Goal: Book appointment/travel/reservation

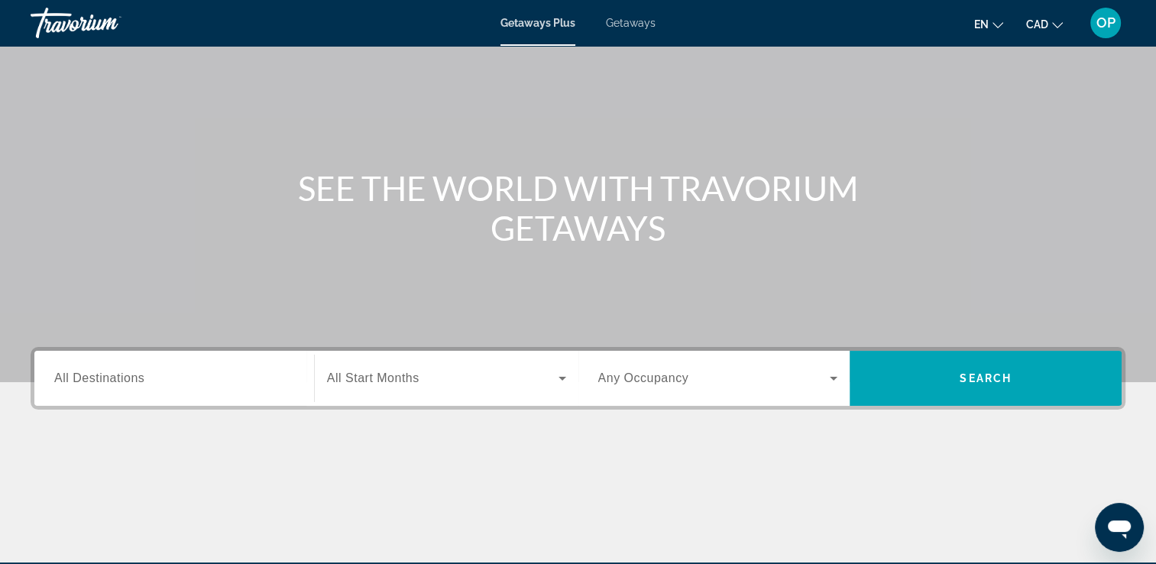
click at [161, 390] on div "Search widget" at bounding box center [174, 379] width 240 height 44
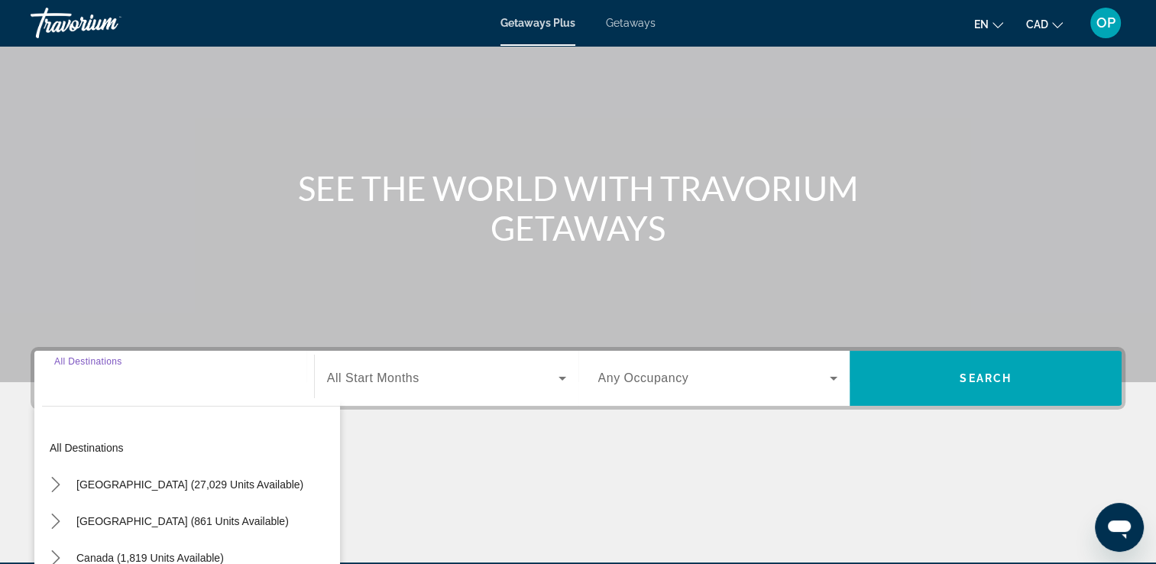
scroll to position [261, 0]
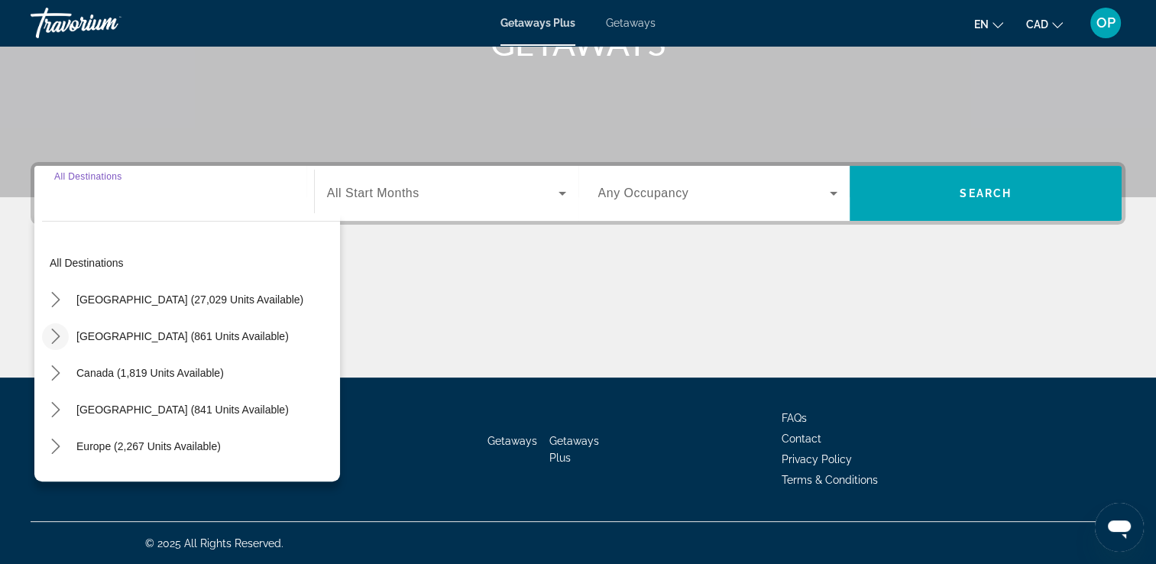
click at [56, 329] on icon "Toggle Mexico (861 units available) submenu" at bounding box center [55, 336] width 15 height 15
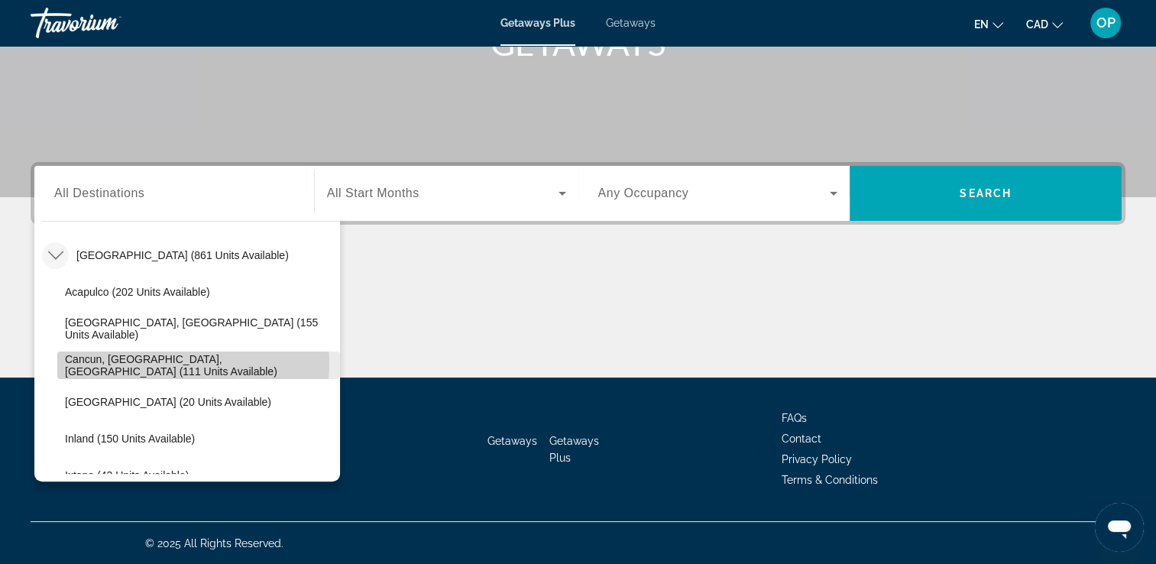
click at [185, 362] on span "Cancun, [GEOGRAPHIC_DATA], [GEOGRAPHIC_DATA] (111 units available)" at bounding box center [198, 365] width 267 height 24
type input "**********"
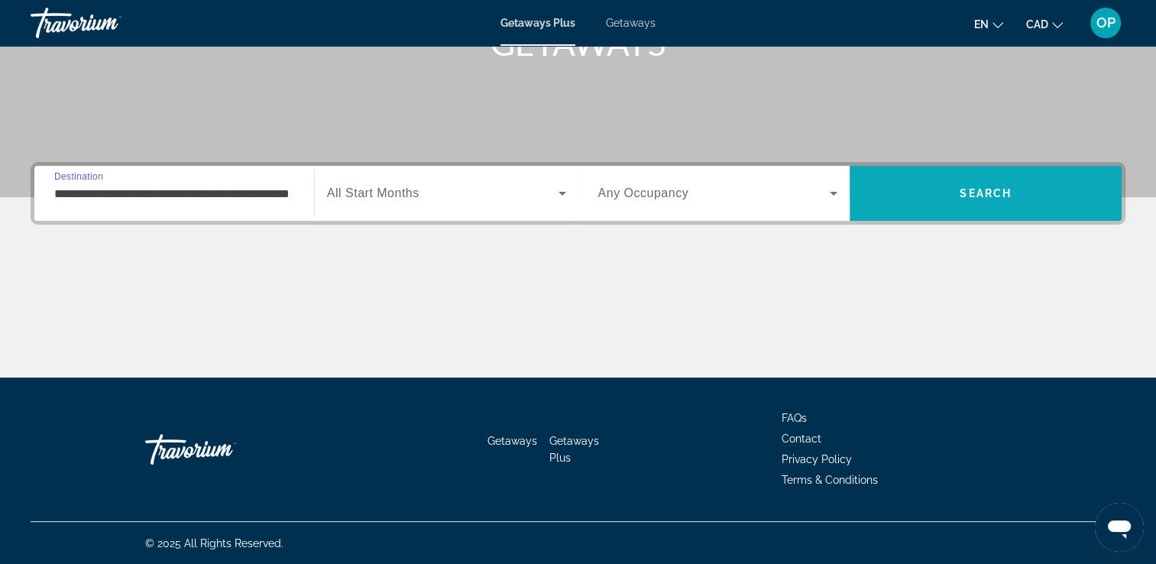
click at [943, 197] on span "Search" at bounding box center [986, 193] width 272 height 37
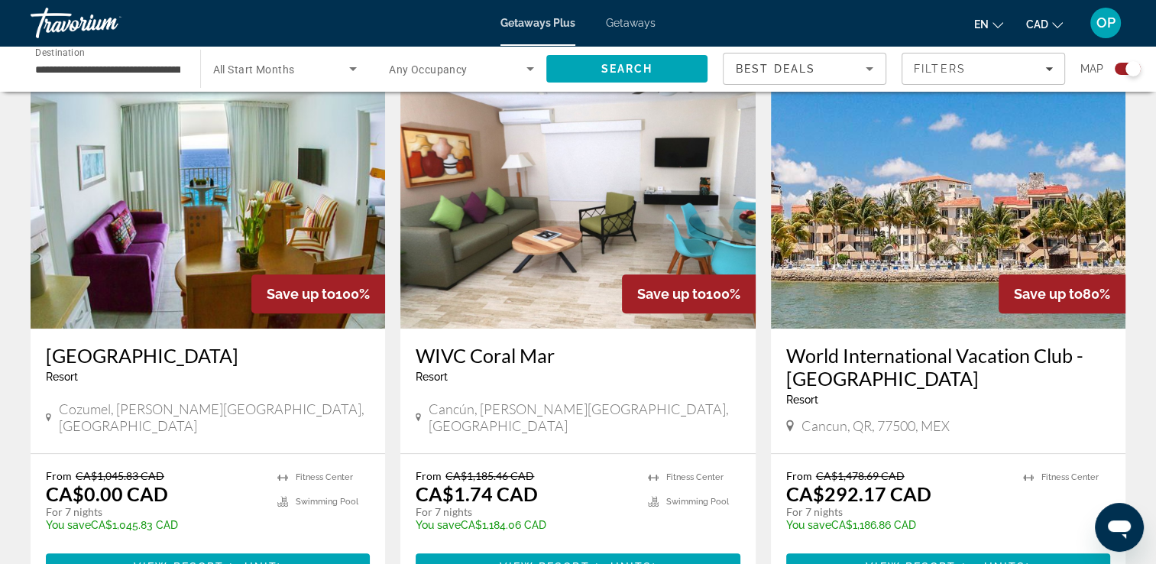
scroll to position [611, 0]
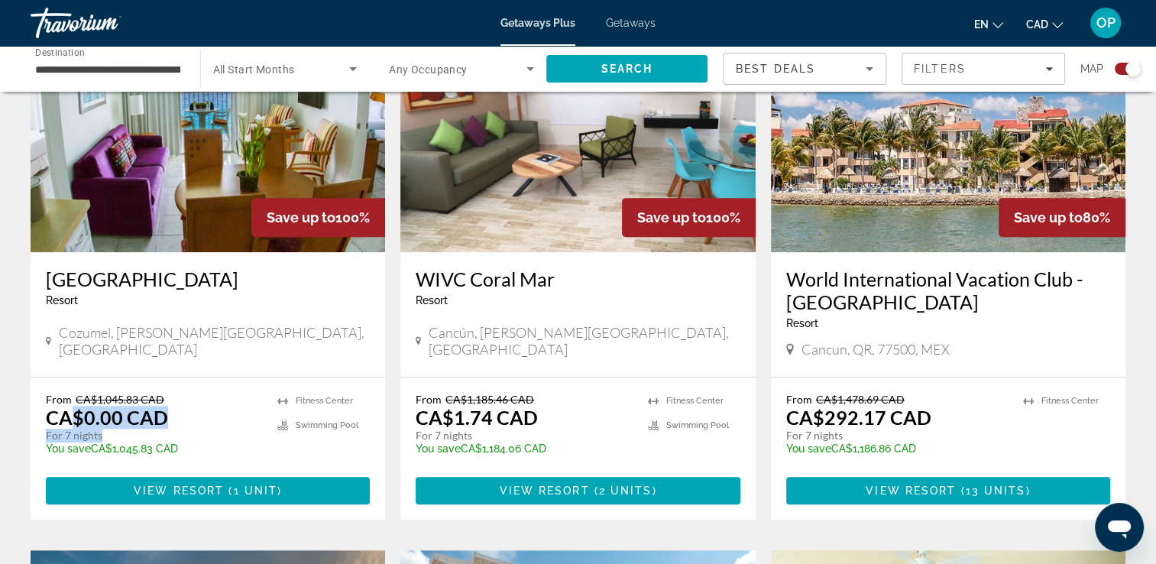
drag, startPoint x: 70, startPoint y: 422, endPoint x: 174, endPoint y: 437, distance: 104.9
click at [174, 437] on div "From CA$1,045.83 CAD CA$0.00 CAD For 7 nights You save CA$1,045.83 CAD temp" at bounding box center [154, 429] width 216 height 73
drag, startPoint x: 443, startPoint y: 421, endPoint x: 571, endPoint y: 435, distance: 129.2
click at [571, 435] on div "From CA$1,185.46 CAD CA$1.74 CAD For 7 nights You save CA$1,184.06 CAD temp" at bounding box center [524, 429] width 216 height 73
click at [387, 281] on app-exchanges-search-item "Save up to 100% [GEOGRAPHIC_DATA] - This is an adults only resort [GEOGRAPHIC_D…" at bounding box center [208, 264] width 370 height 512
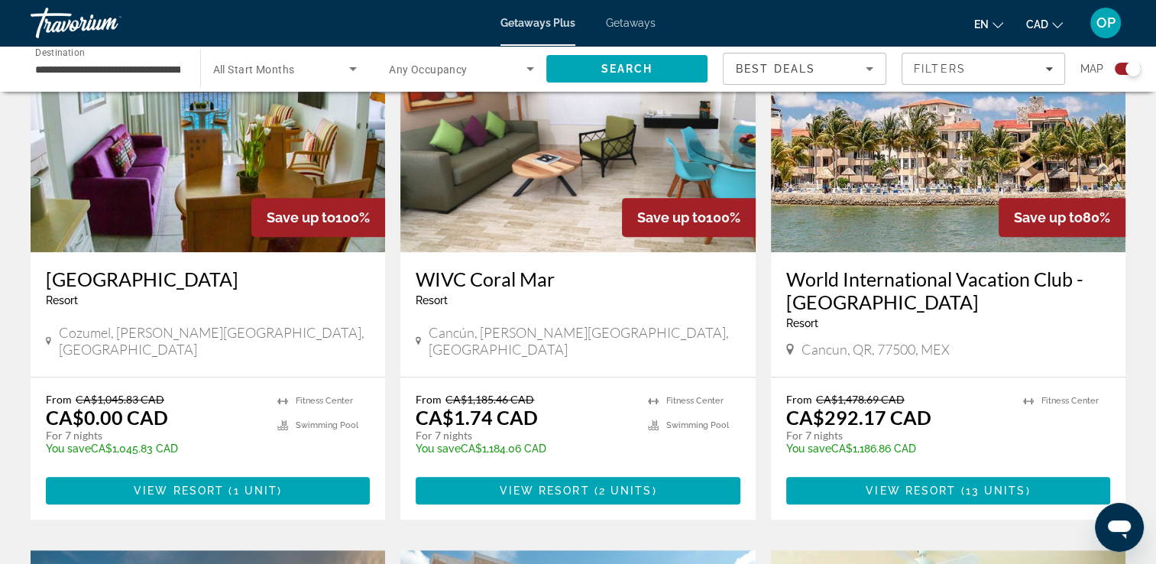
click at [151, 72] on input "**********" at bounding box center [107, 69] width 145 height 18
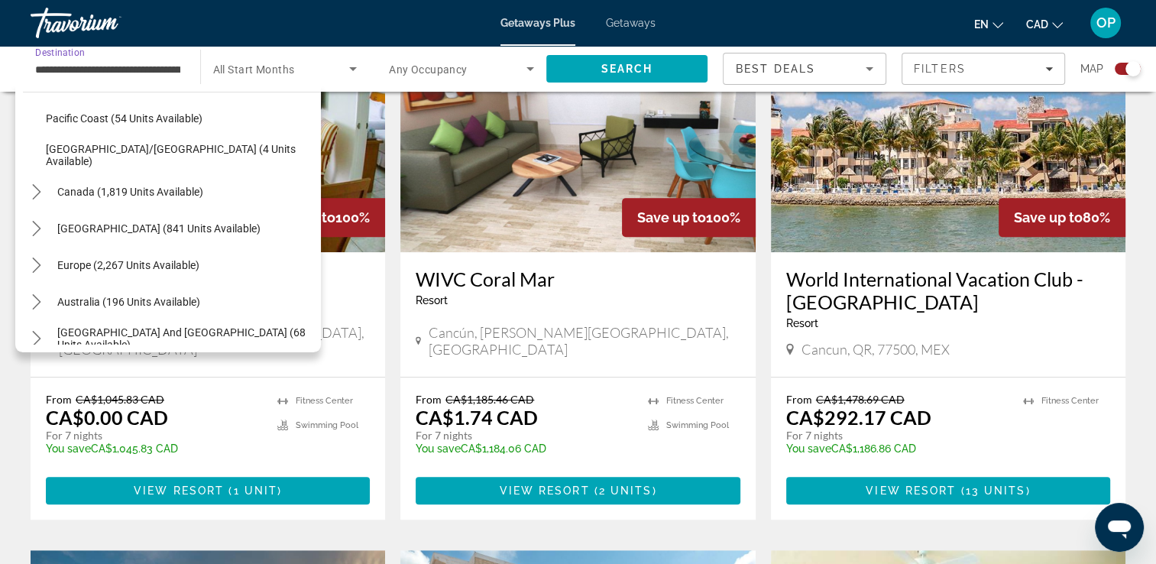
scroll to position [458, 0]
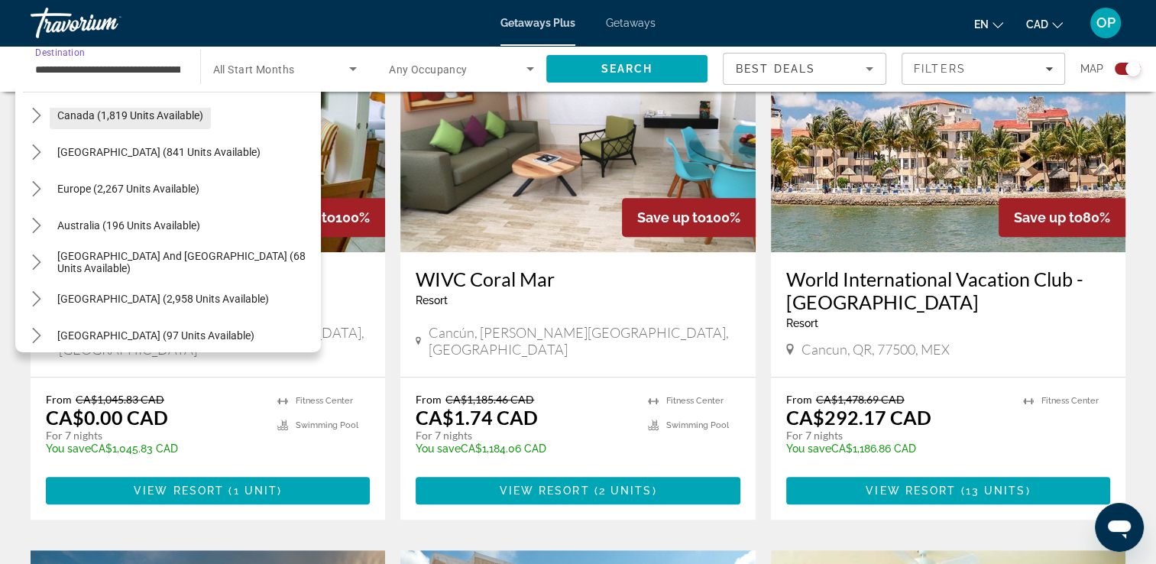
click at [129, 119] on span "Canada (1,819 units available)" at bounding box center [130, 115] width 146 height 12
type input "**********"
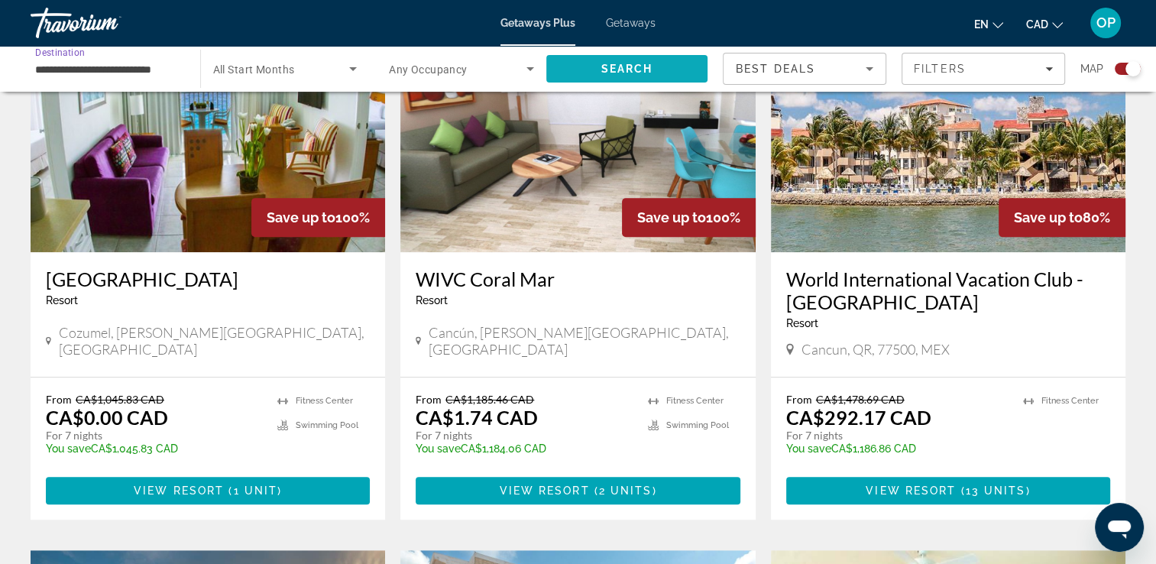
click at [639, 66] on span "Search" at bounding box center [626, 69] width 52 height 12
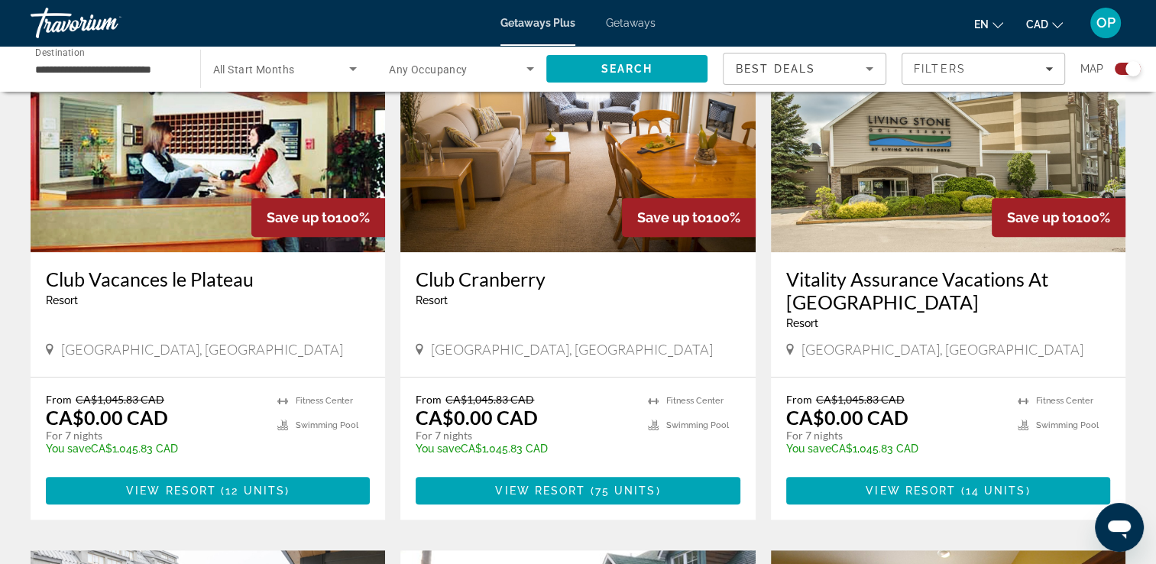
scroll to position [688, 0]
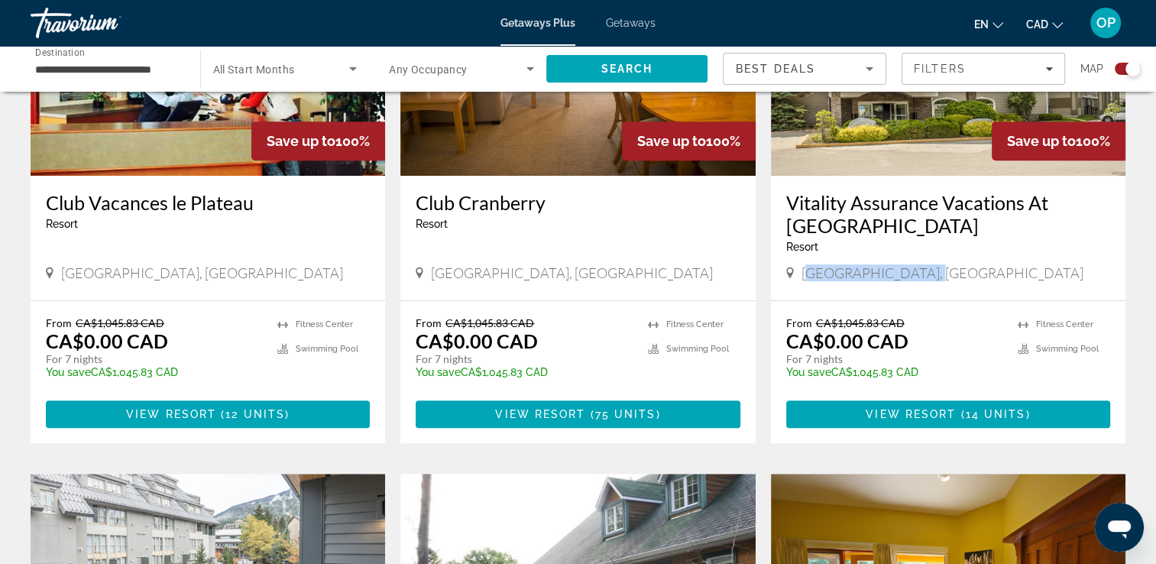
drag, startPoint x: 806, startPoint y: 267, endPoint x: 925, endPoint y: 277, distance: 119.5
click at [925, 277] on div "[GEOGRAPHIC_DATA], [GEOGRAPHIC_DATA]" at bounding box center [948, 272] width 324 height 17
drag, startPoint x: 817, startPoint y: 336, endPoint x: 905, endPoint y: 354, distance: 90.3
click at [905, 354] on div "From CA$1,045.83 CAD CA$0.00 CAD For 7 nights You save CA$1,045.83 CAD temp" at bounding box center [894, 352] width 216 height 73
drag, startPoint x: 905, startPoint y: 354, endPoint x: 905, endPoint y: 322, distance: 32.1
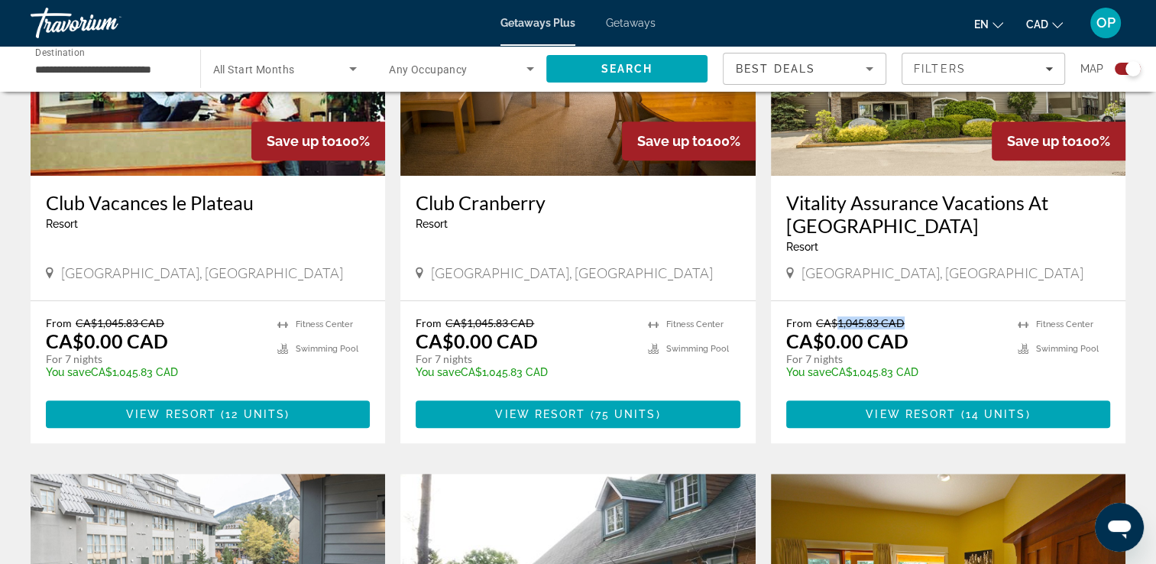
click at [905, 322] on p "From CA$1,045.83 CAD" at bounding box center [894, 322] width 216 height 13
drag, startPoint x: 905, startPoint y: 322, endPoint x: 840, endPoint y: 295, distance: 70.2
click at [840, 295] on div "Vitality Assurance Vacations At [GEOGRAPHIC_DATA] - This is an adults only reso…" at bounding box center [948, 238] width 354 height 125
drag, startPoint x: 828, startPoint y: 322, endPoint x: 905, endPoint y: 322, distance: 76.4
click at [905, 322] on p "From CA$1,045.83 CAD" at bounding box center [894, 322] width 216 height 13
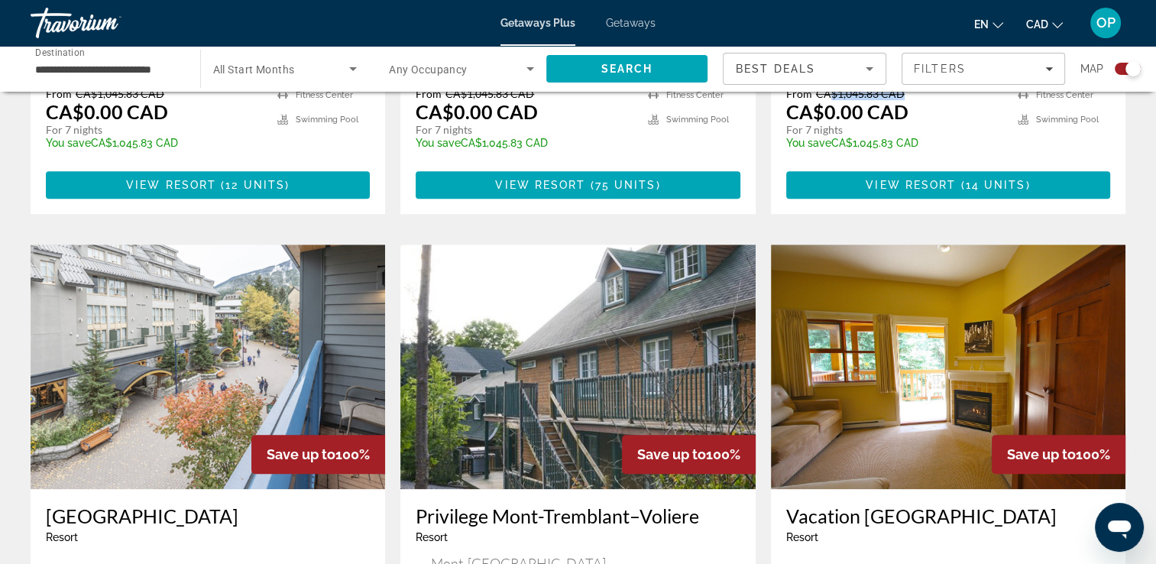
scroll to position [764, 0]
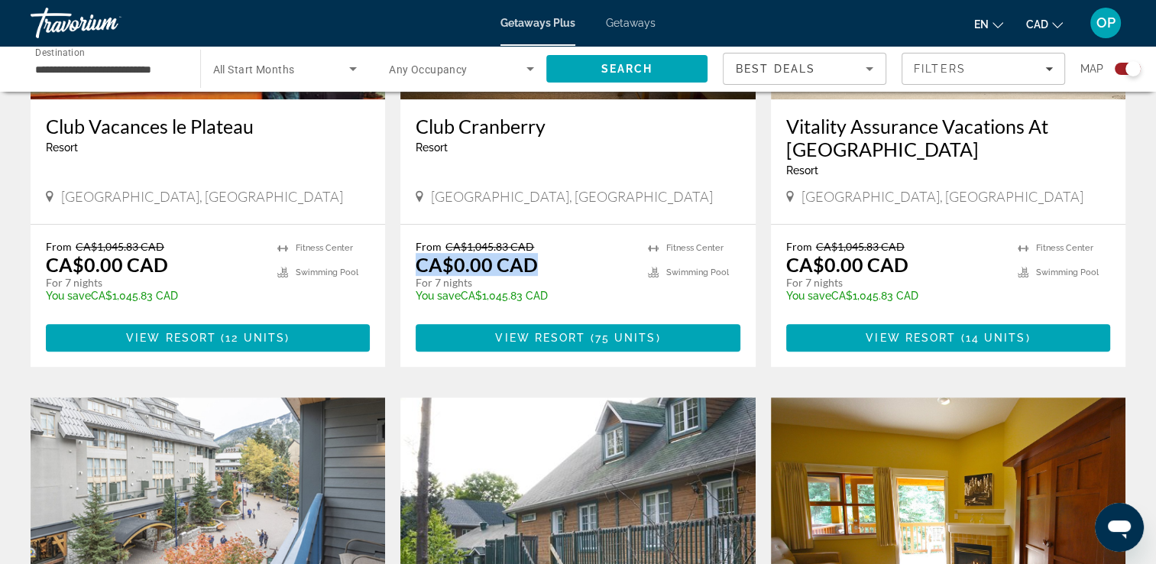
drag, startPoint x: 423, startPoint y: 261, endPoint x: 554, endPoint y: 267, distance: 130.8
click at [554, 267] on div "From CA$1,045.83 CAD CA$0.00 CAD For 7 nights You save CA$1,045.83 CAD temp" at bounding box center [524, 276] width 216 height 73
